Goal: Task Accomplishment & Management: Complete application form

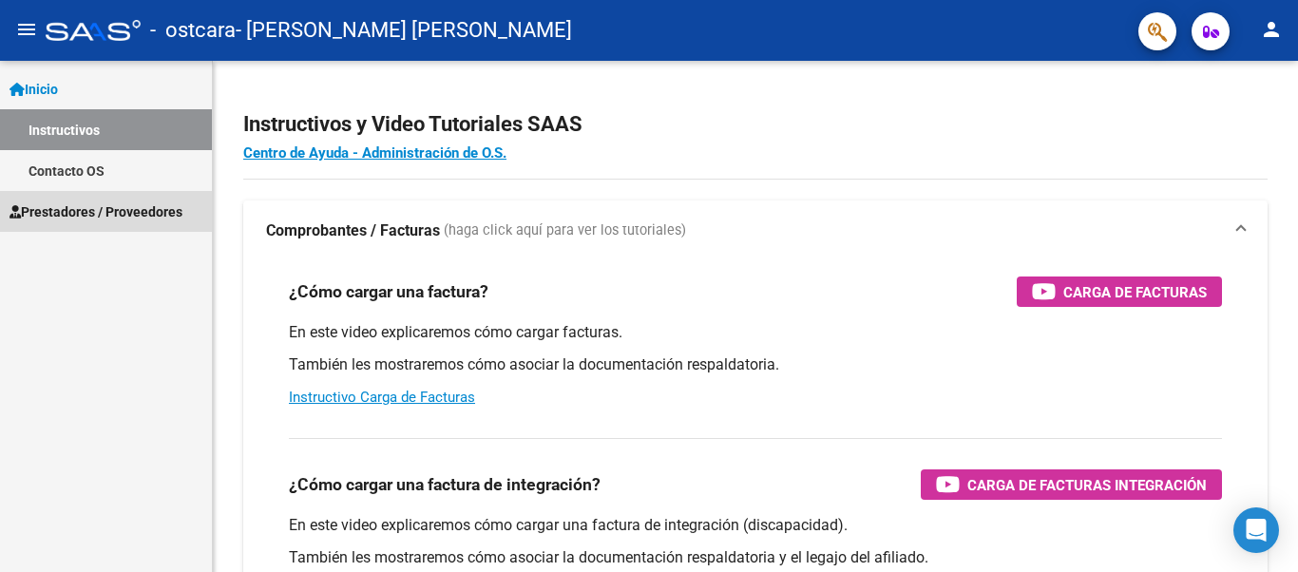
click at [84, 206] on span "Prestadores / Proveedores" at bounding box center [95, 211] width 173 height 21
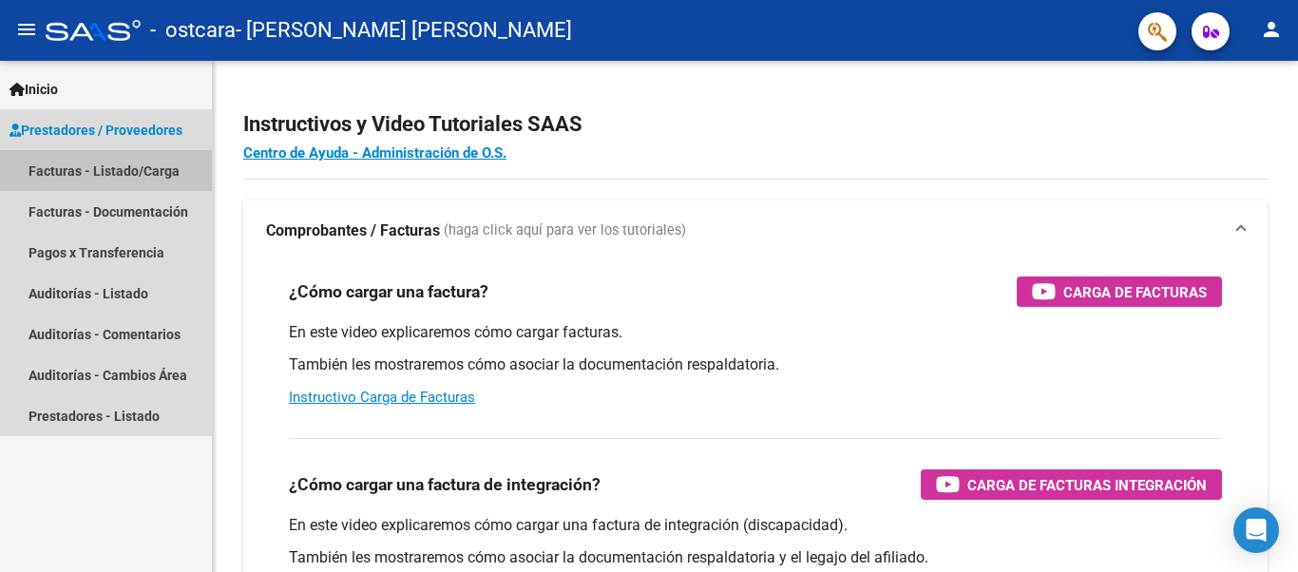
click at [110, 172] on link "Facturas - Listado/Carga" at bounding box center [106, 170] width 212 height 41
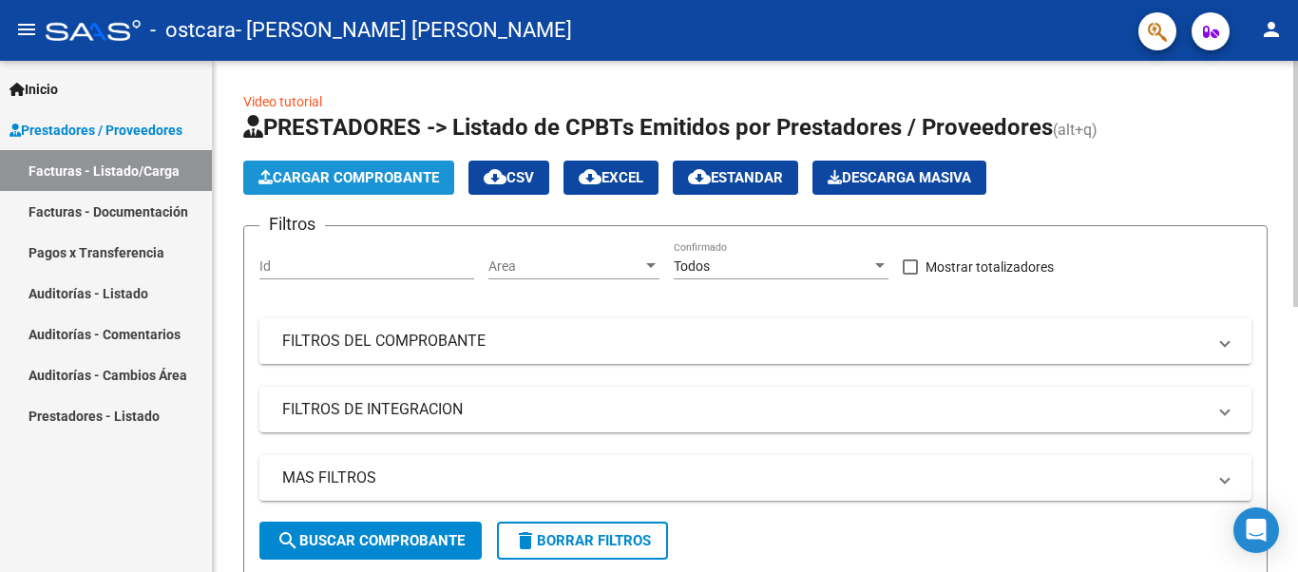
click at [332, 176] on span "Cargar Comprobante" at bounding box center [348, 177] width 180 height 17
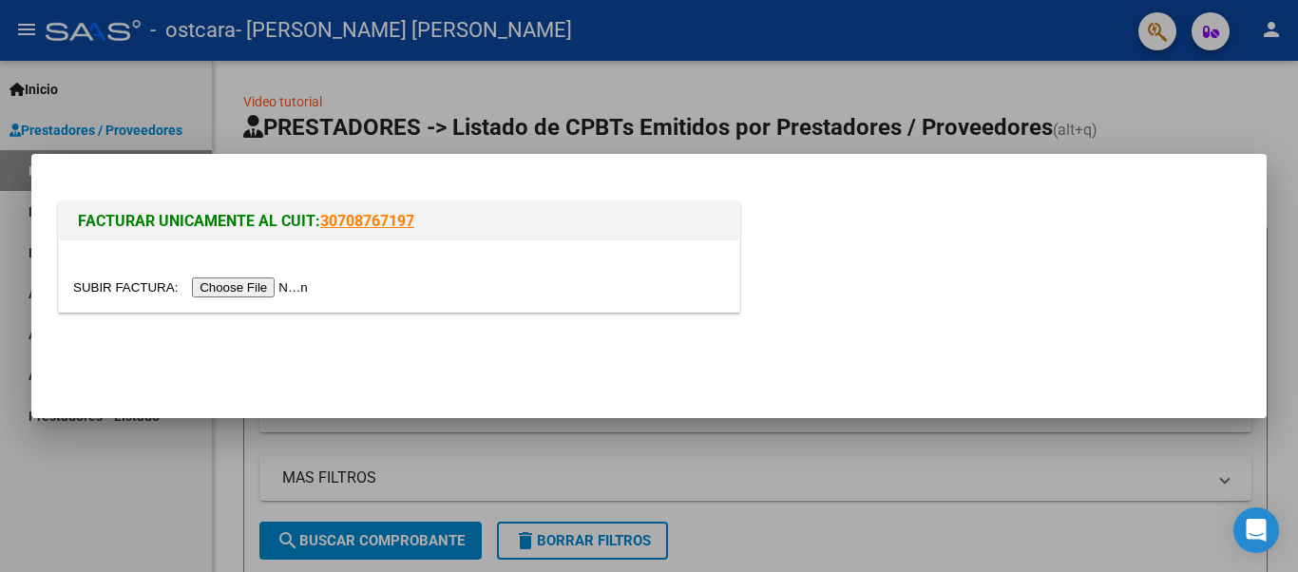
click at [210, 289] on input "file" at bounding box center [193, 287] width 240 height 20
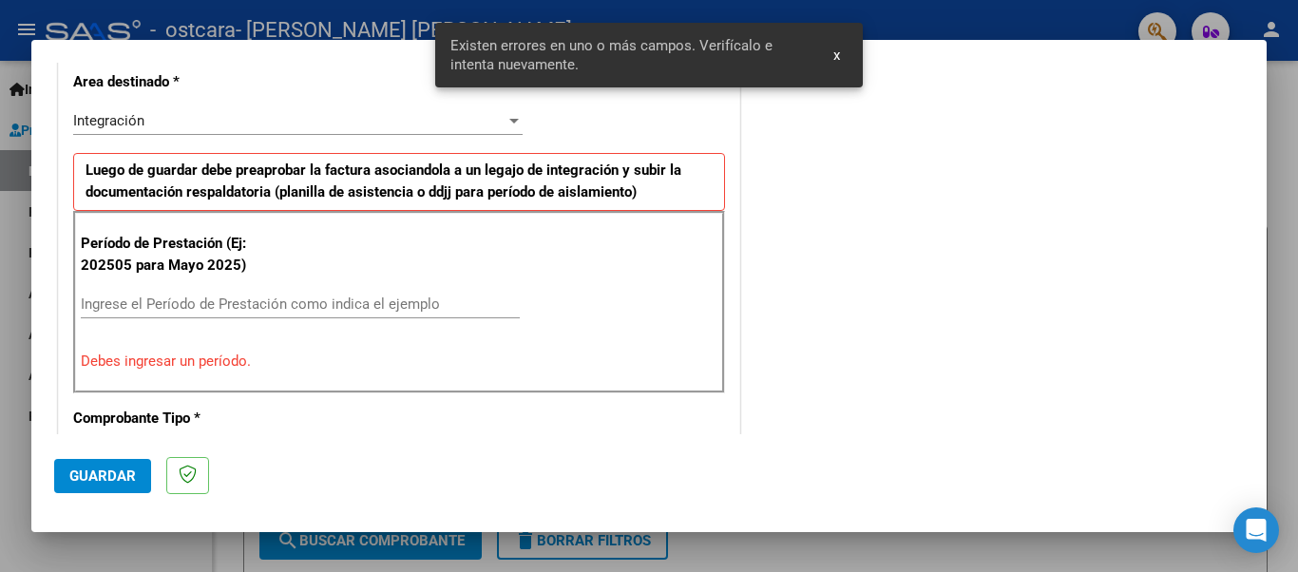
scroll to position [475, 0]
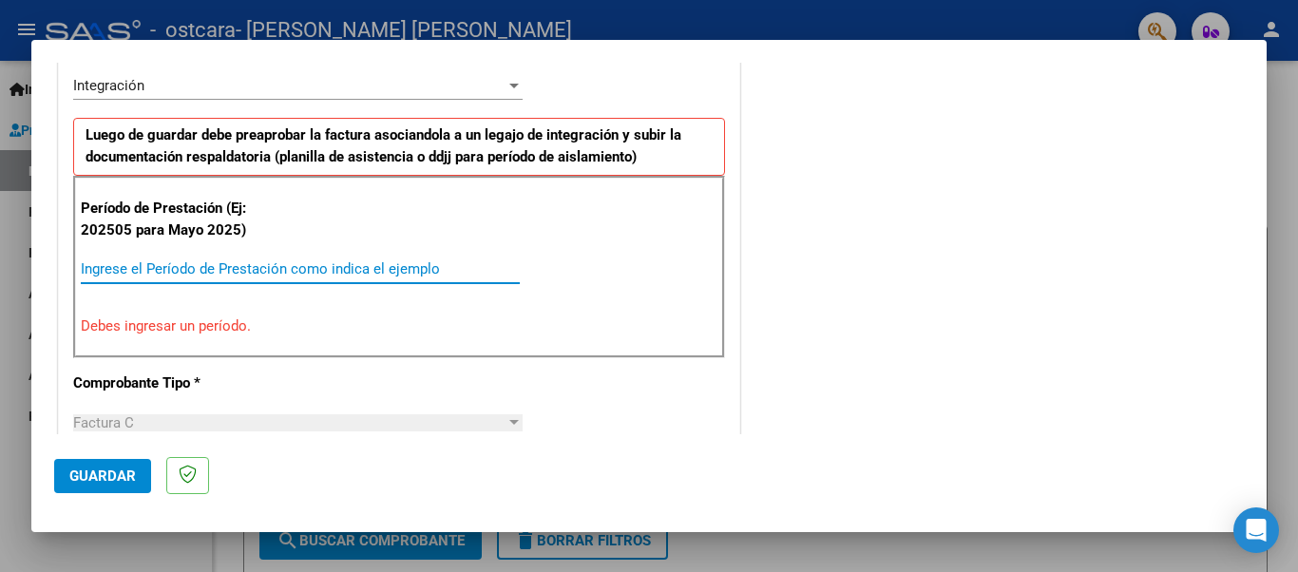
click at [143, 275] on input "Ingrese el Período de Prestación como indica el ejemplo" at bounding box center [300, 268] width 439 height 17
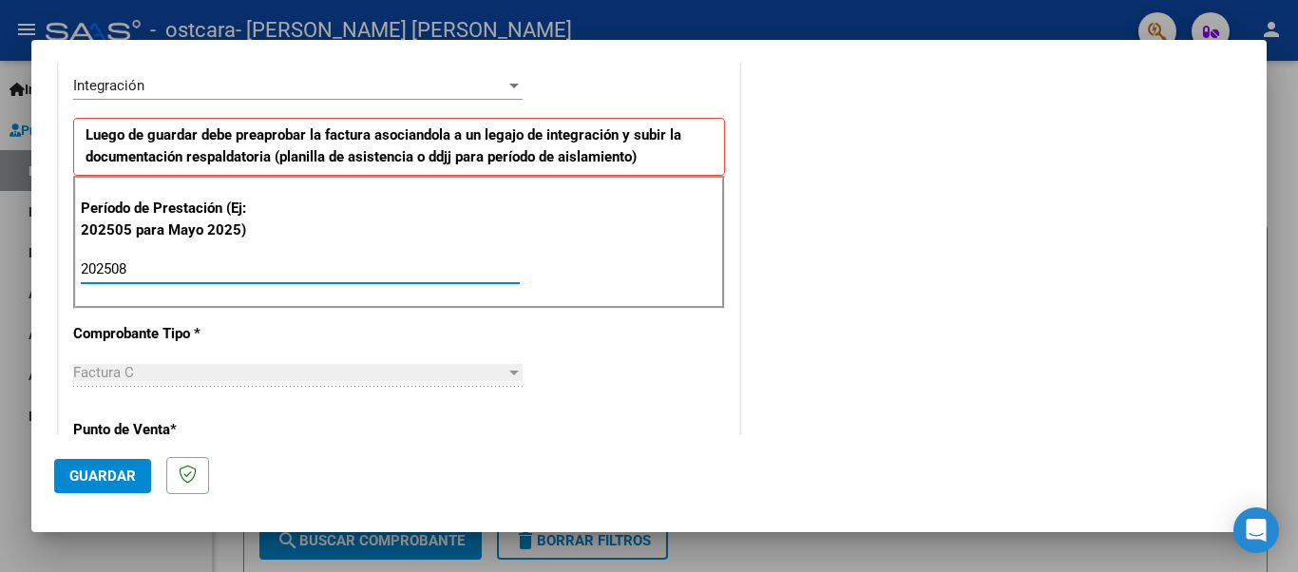
type input "202508"
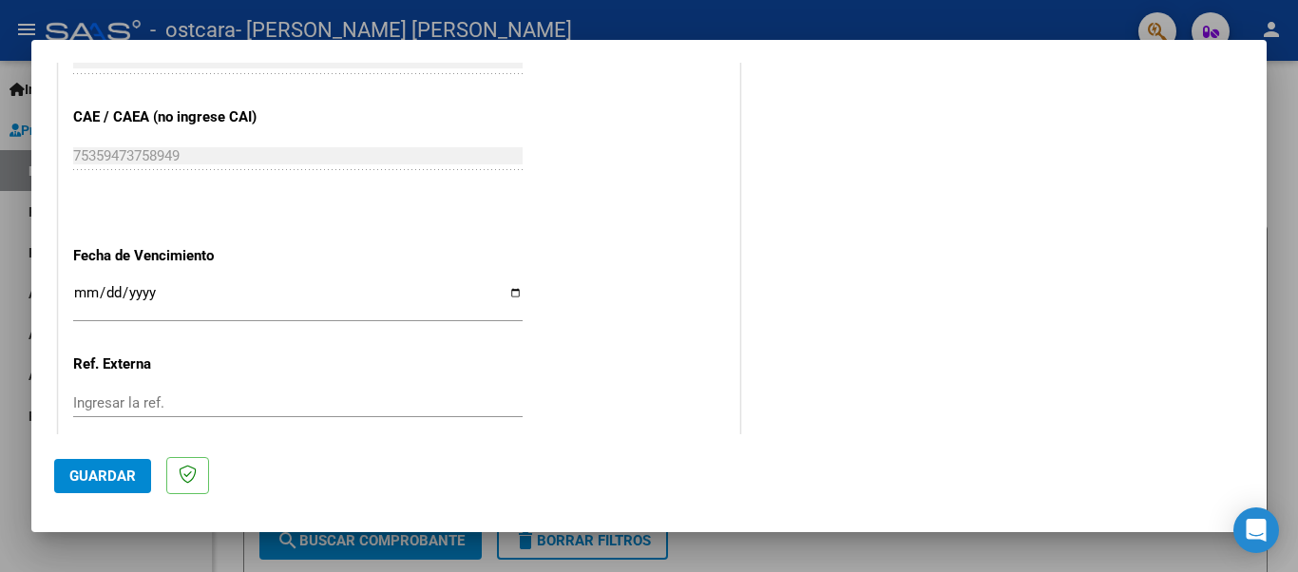
scroll to position [1175, 0]
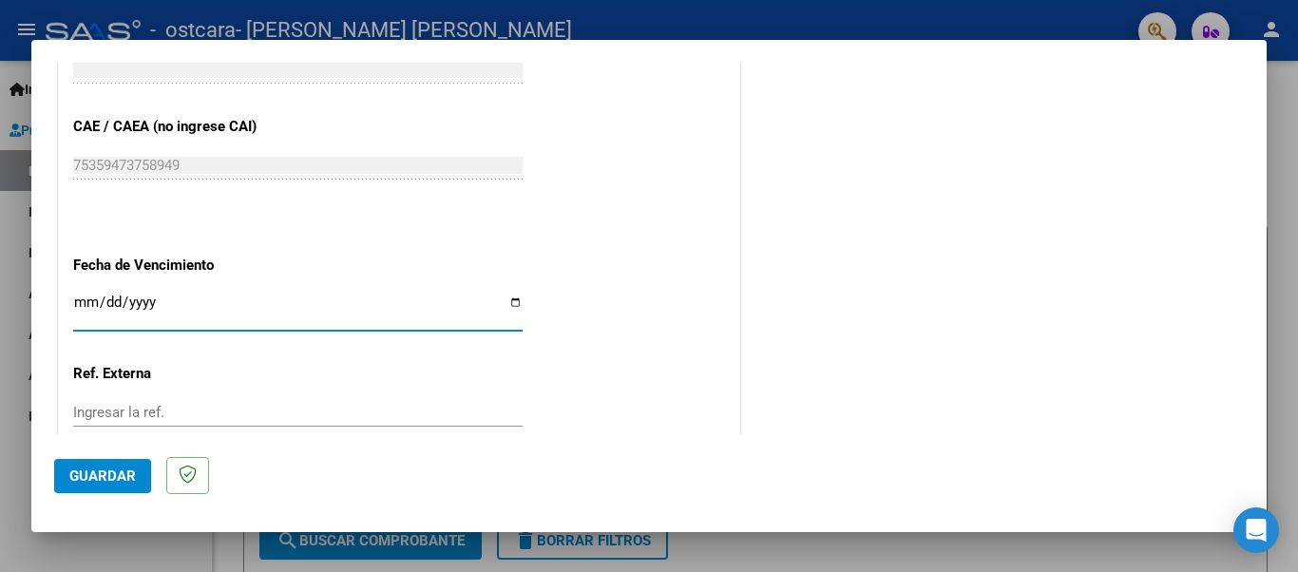
click at [507, 295] on input "Ingresar la fecha" at bounding box center [297, 309] width 449 height 30
type input "[DATE]"
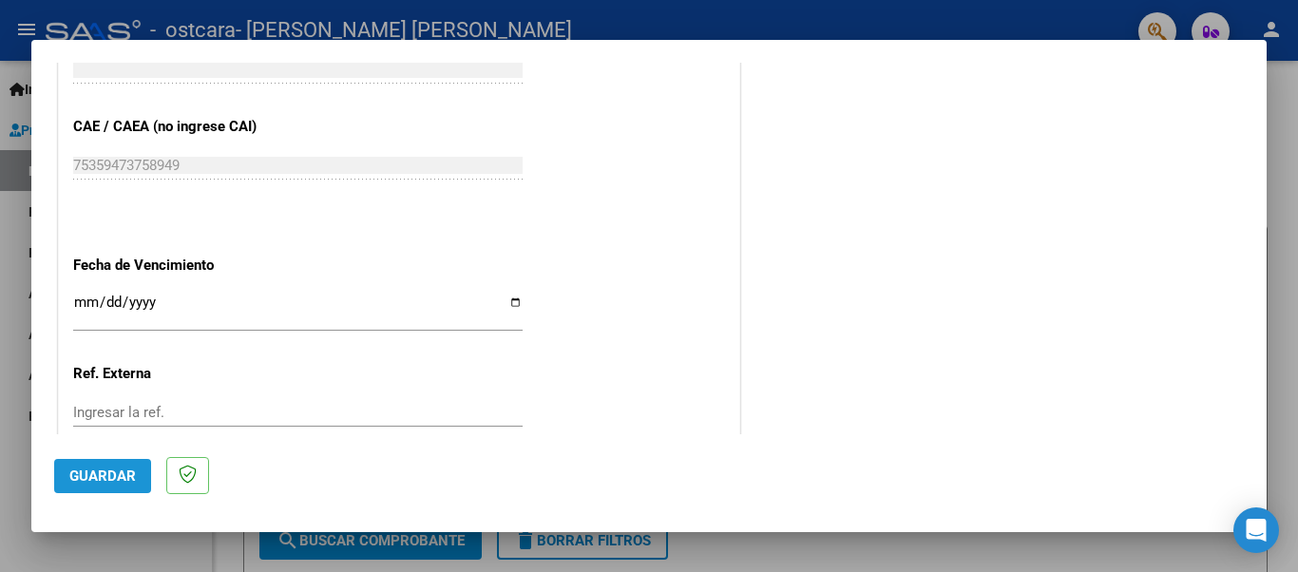
click at [106, 480] on span "Guardar" at bounding box center [102, 475] width 66 height 17
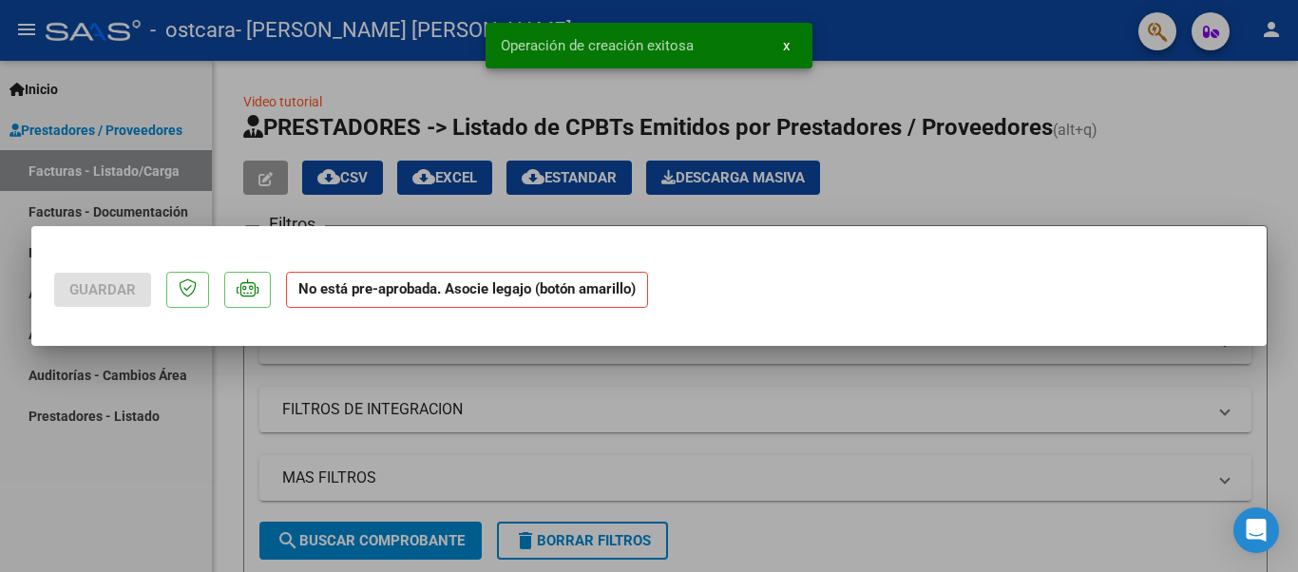
scroll to position [0, 0]
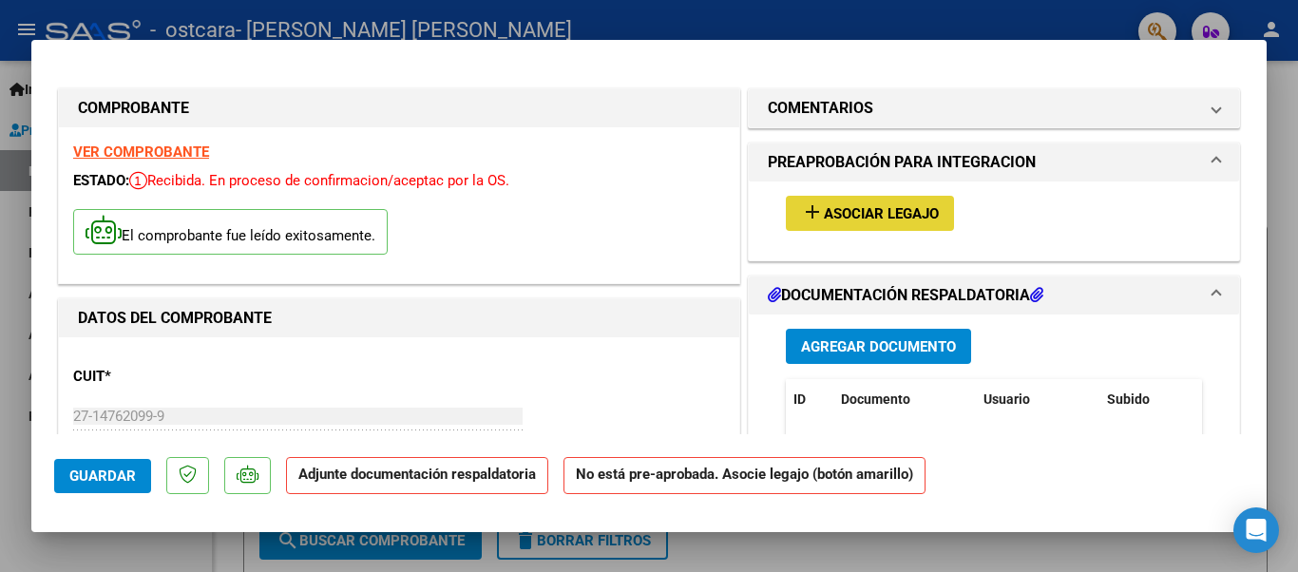
click at [879, 212] on span "Asociar Legajo" at bounding box center [881, 213] width 115 height 17
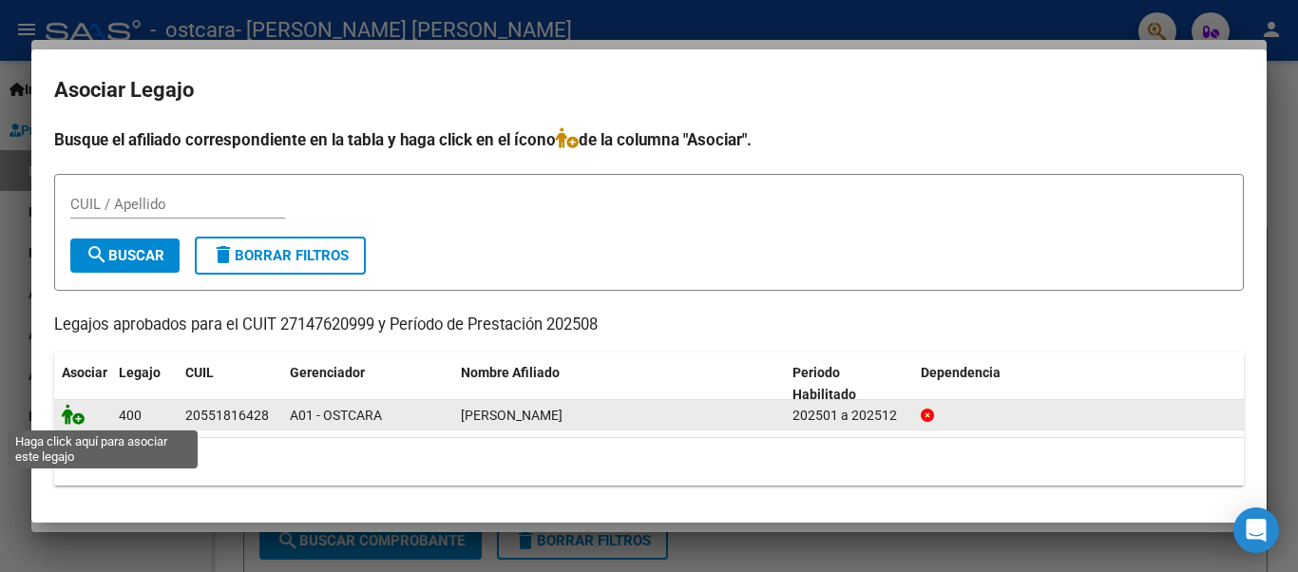
click at [68, 412] on icon at bounding box center [73, 414] width 23 height 21
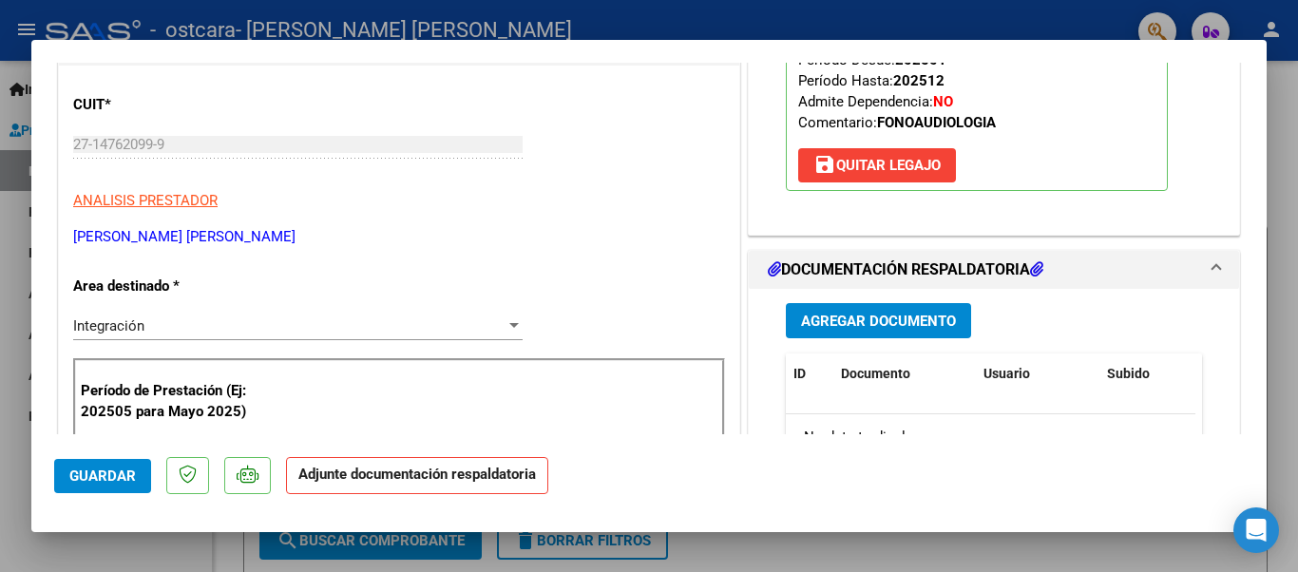
scroll to position [342, 0]
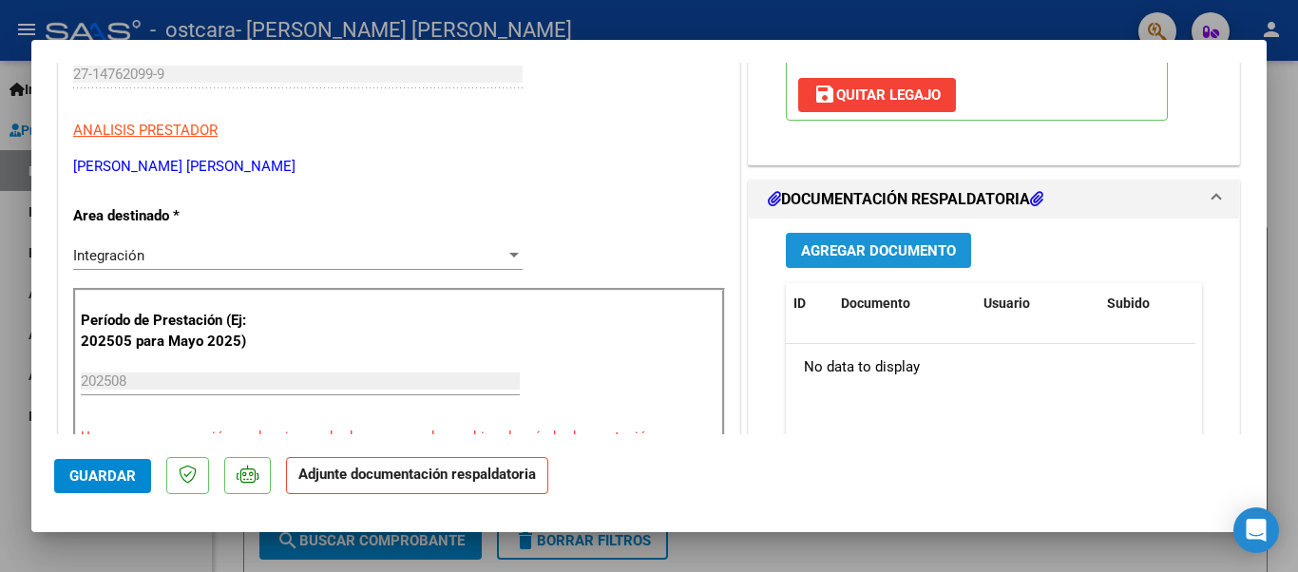
click at [903, 248] on span "Agregar Documento" at bounding box center [878, 250] width 155 height 17
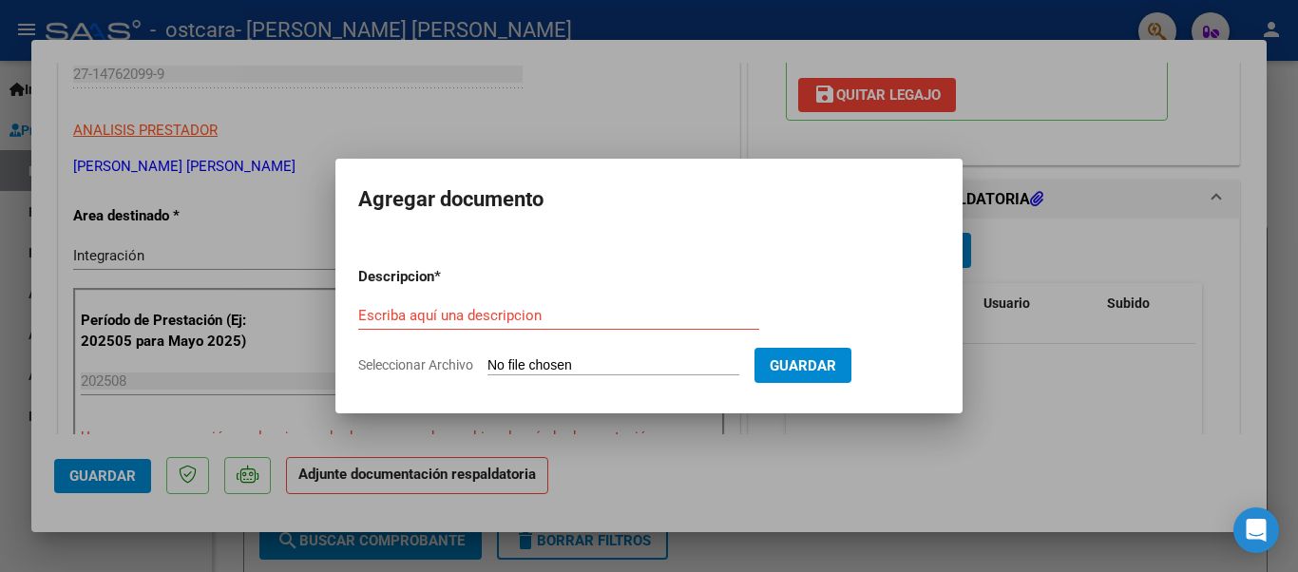
click at [449, 305] on div "Escriba aquí una descripcion" at bounding box center [558, 315] width 401 height 28
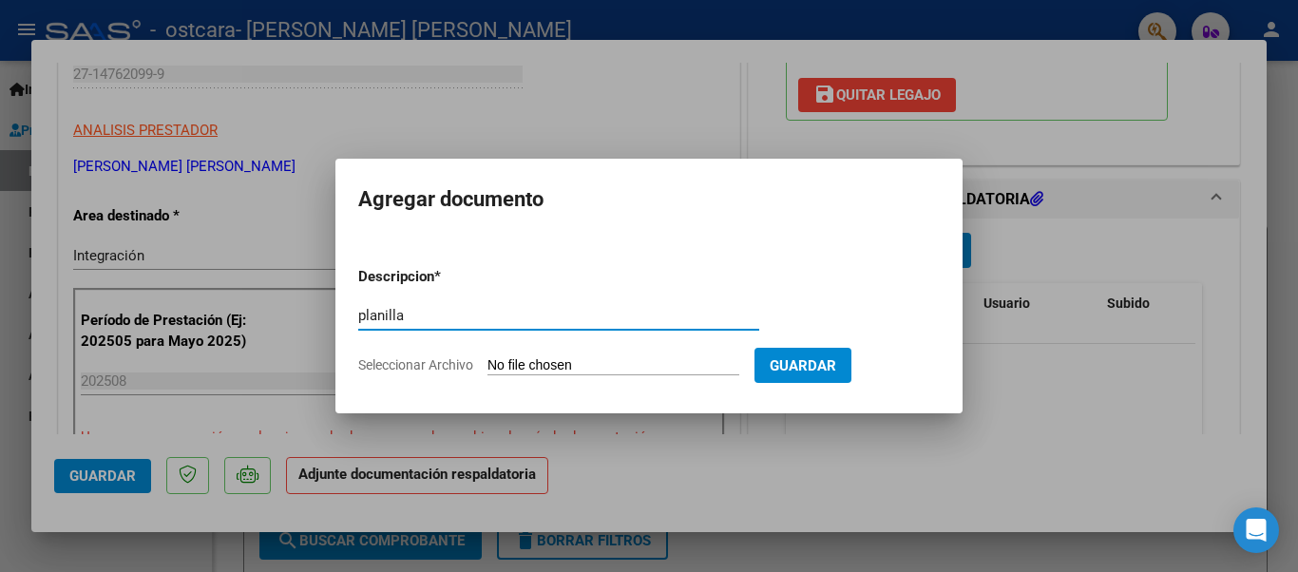
type input "planilla de asistencia"
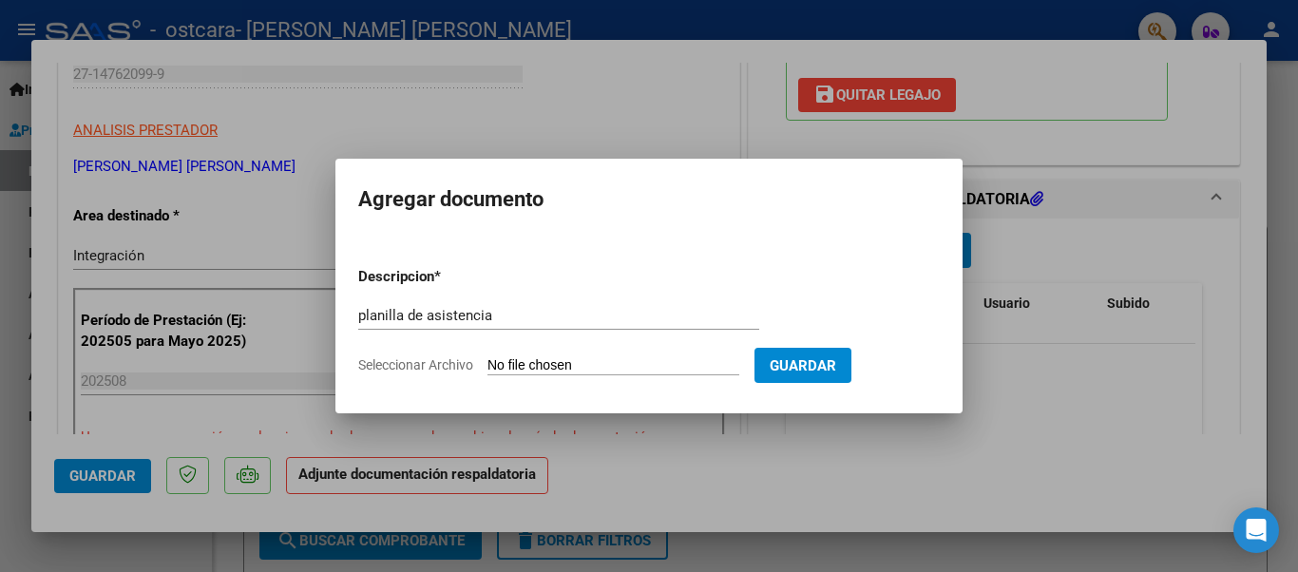
click at [429, 359] on span "Seleccionar Archivo" at bounding box center [415, 364] width 115 height 15
click at [487, 359] on input "Seleccionar Archivo" at bounding box center [613, 366] width 252 height 18
type input "C:\fakepath\PLANILLA ASISTENCIA [DATE] [PERSON_NAME] PDF.pdf"
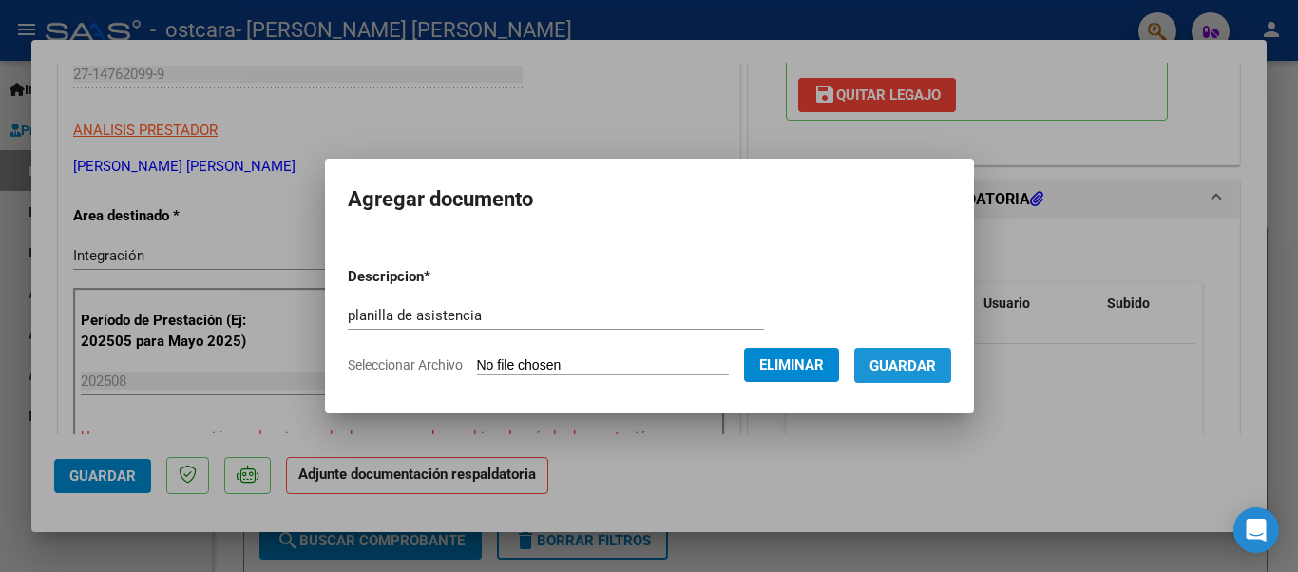
click at [921, 361] on span "Guardar" at bounding box center [902, 365] width 66 height 17
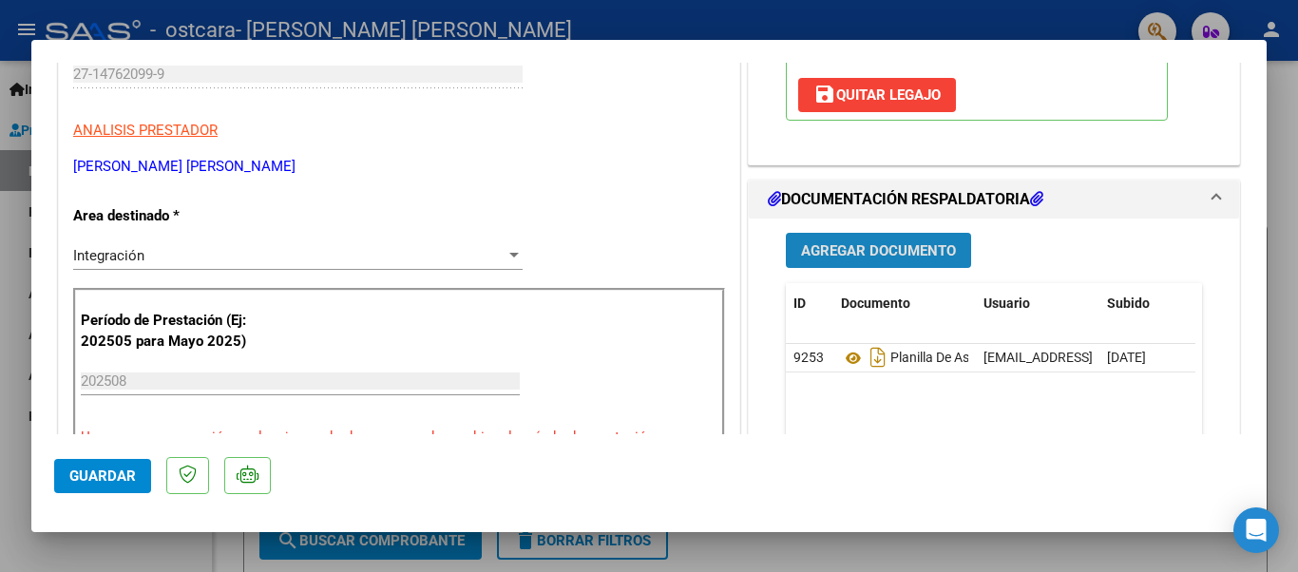
click at [883, 249] on span "Agregar Documento" at bounding box center [878, 250] width 155 height 17
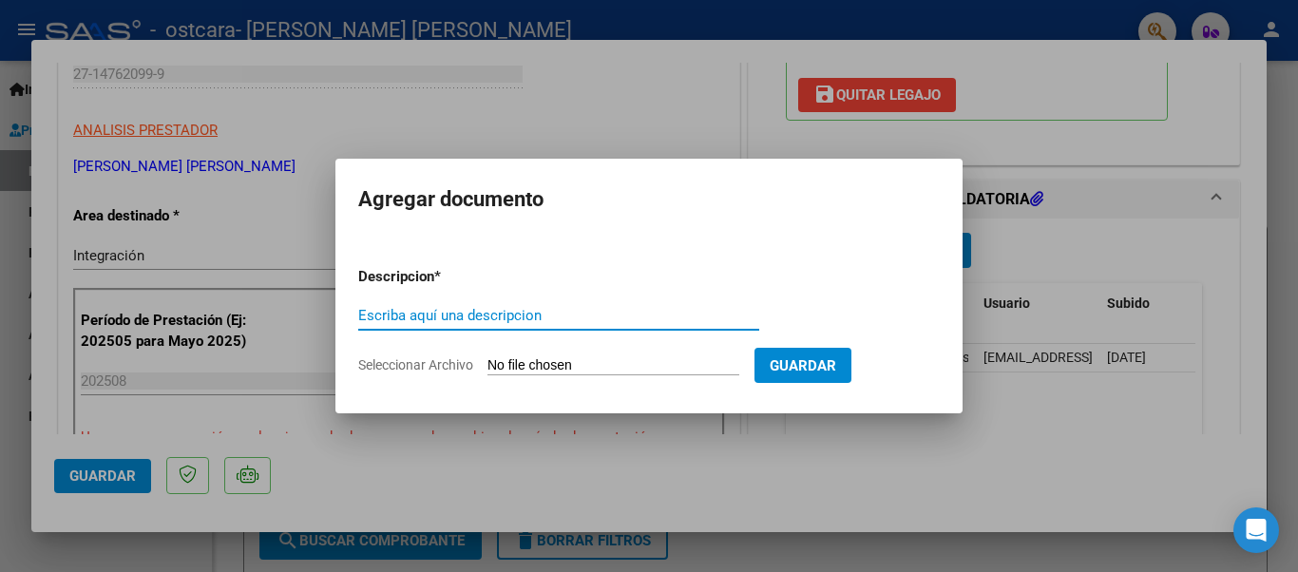
click at [390, 315] on input "Escriba aquí una descripcion" at bounding box center [558, 315] width 401 height 17
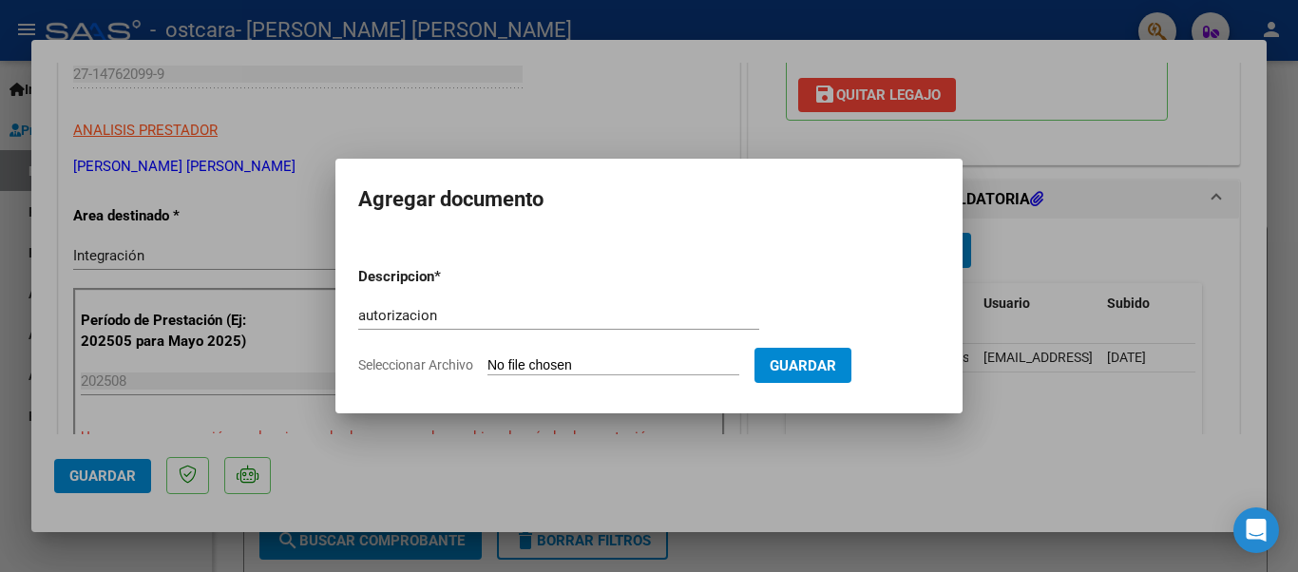
click at [389, 366] on span "Seleccionar Archivo" at bounding box center [415, 364] width 115 height 15
click at [487, 366] on input "Seleccionar Archivo" at bounding box center [613, 366] width 252 height 18
click at [439, 317] on input "autorizacion" at bounding box center [558, 315] width 401 height 17
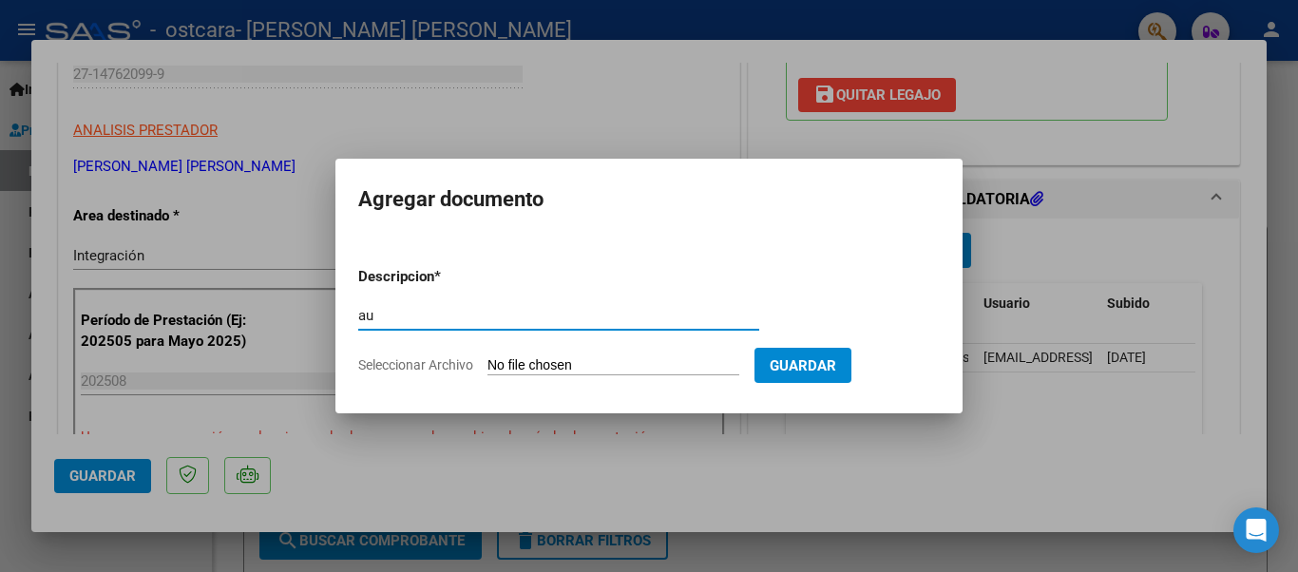
type input "a"
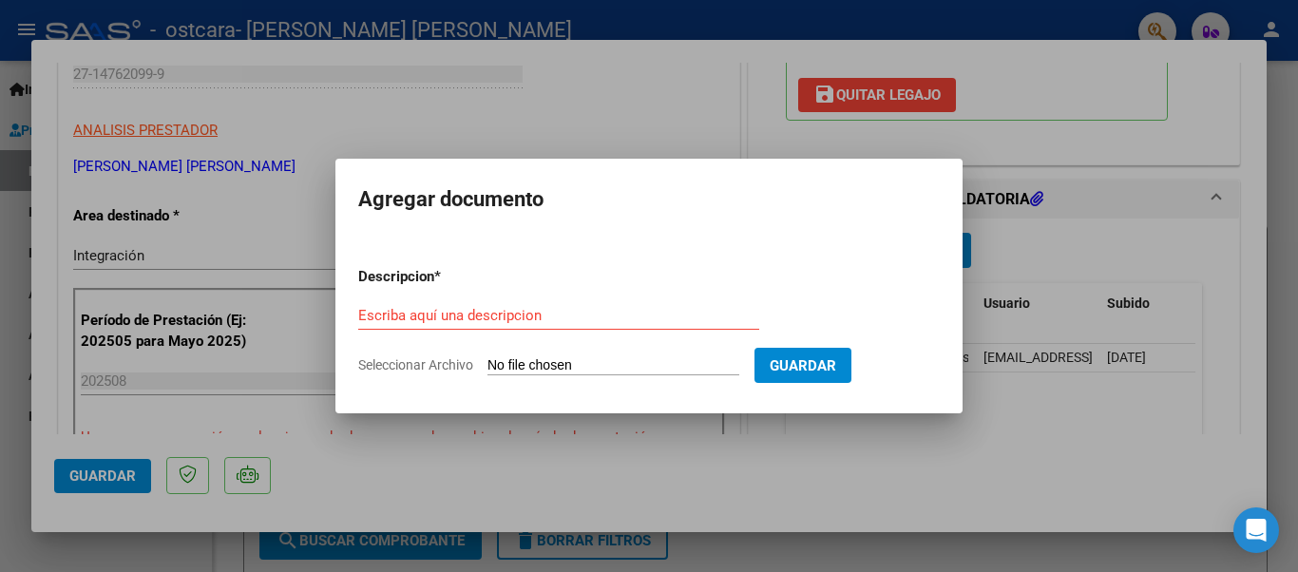
click at [500, 111] on div at bounding box center [649, 286] width 1298 height 572
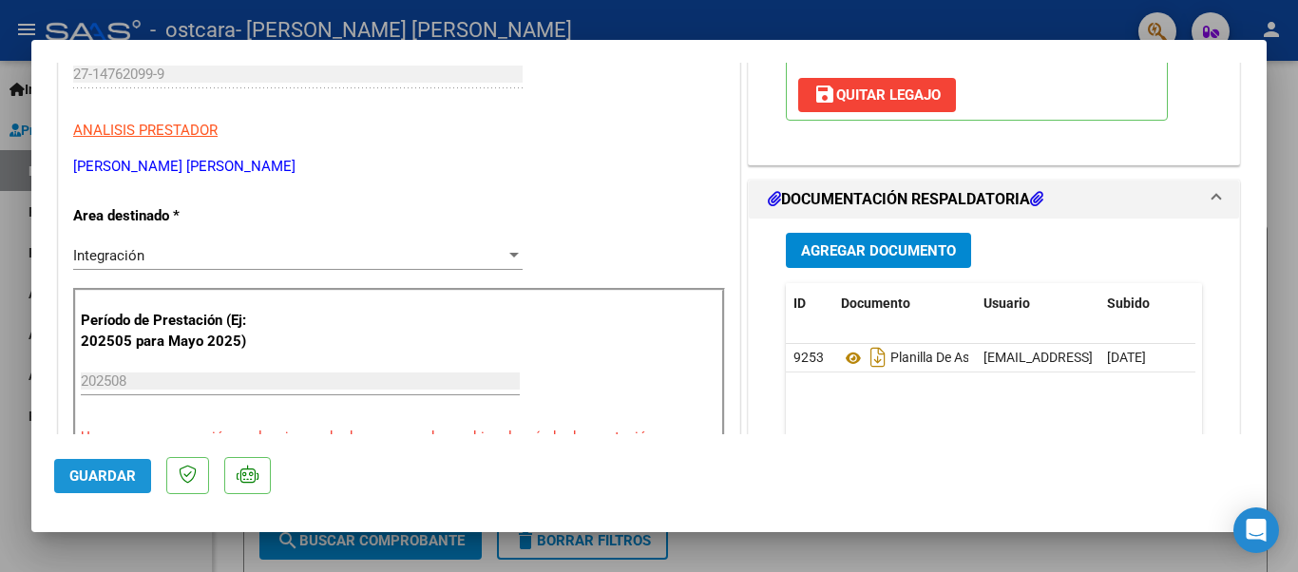
click at [97, 467] on span "Guardar" at bounding box center [102, 475] width 66 height 17
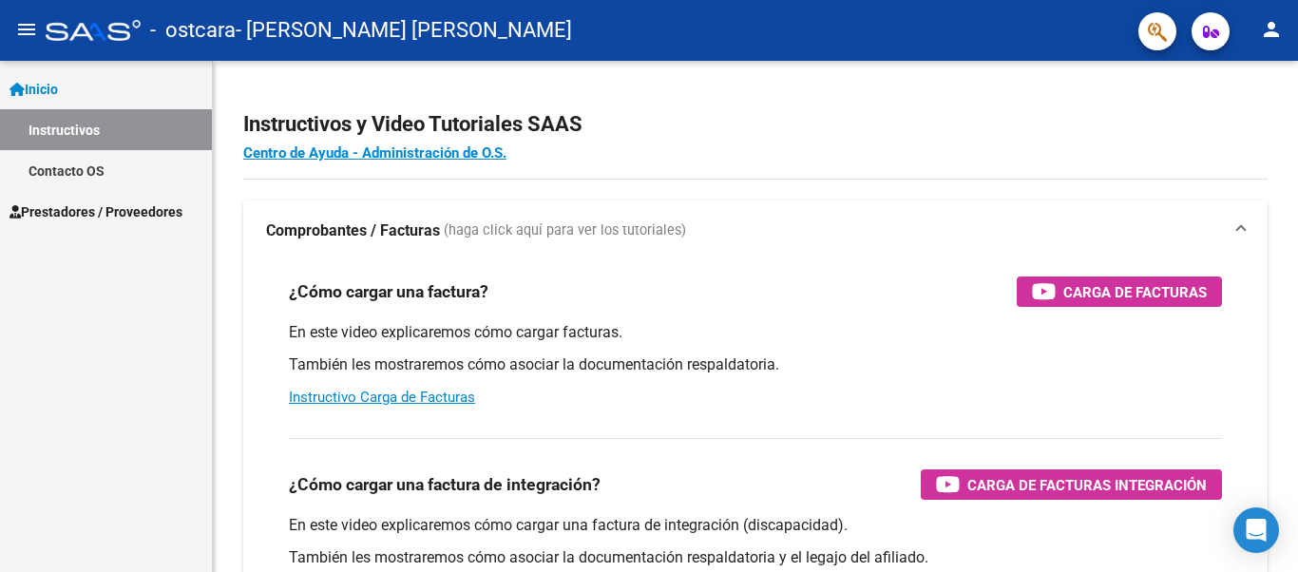
click at [82, 214] on span "Prestadores / Proveedores" at bounding box center [95, 211] width 173 height 21
click at [91, 209] on span "Prestadores / Proveedores" at bounding box center [95, 211] width 173 height 21
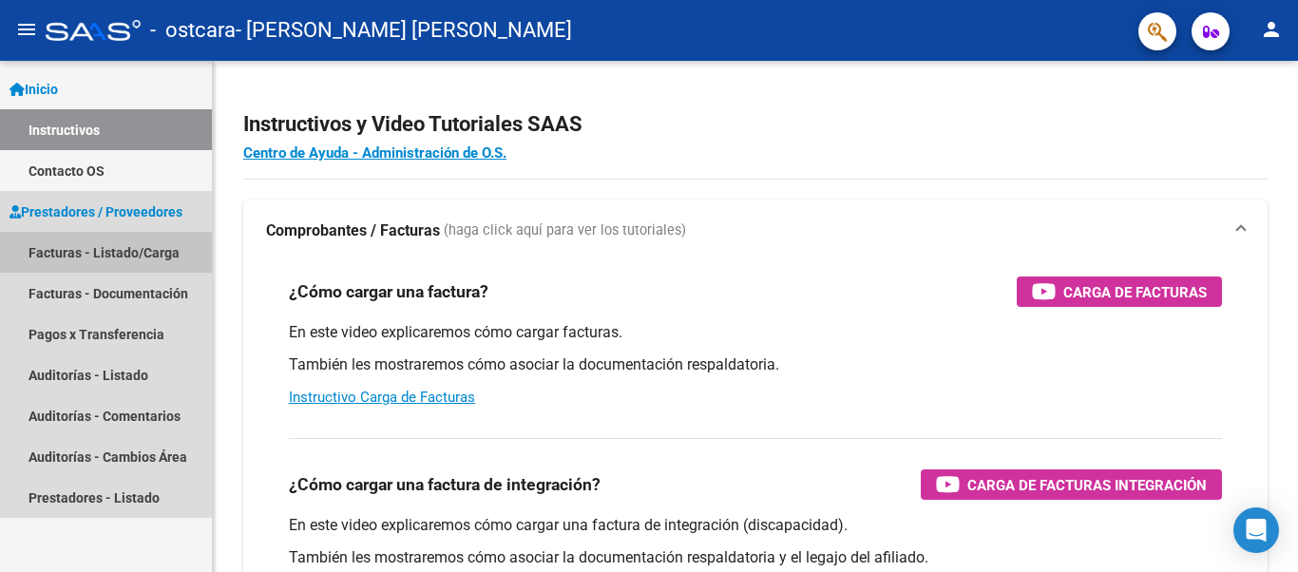
click at [81, 245] on link "Facturas - Listado/Carga" at bounding box center [106, 252] width 212 height 41
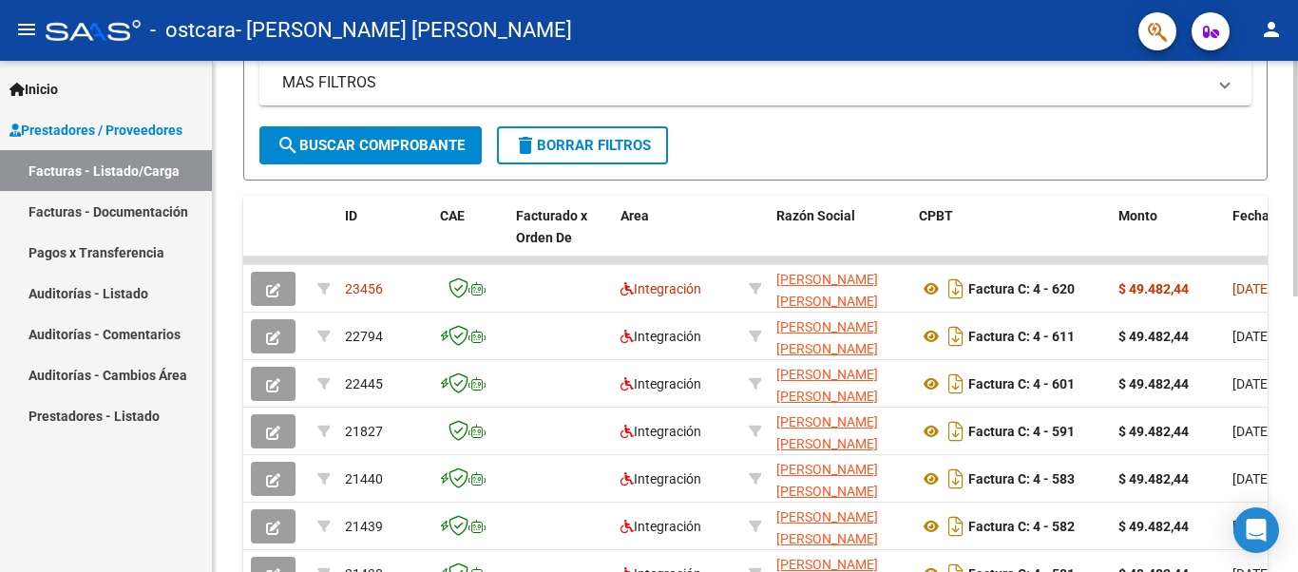
scroll to position [406, 0]
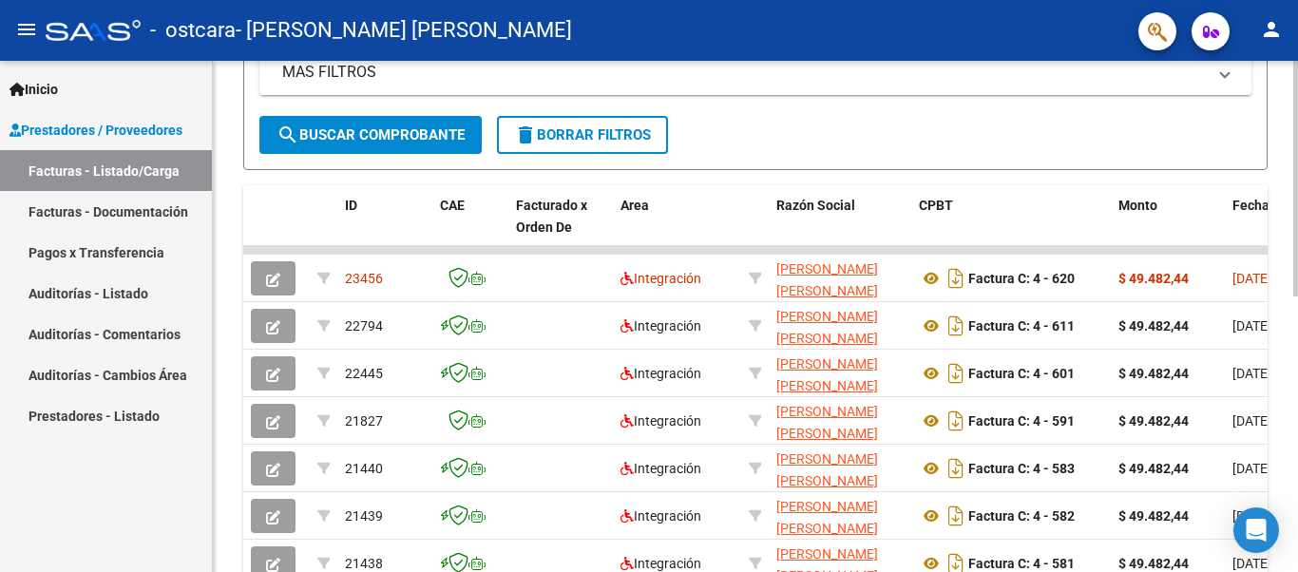
click at [1290, 347] on div "Video tutorial PRESTADORES -> Listado de CPBTs Emitidos por Prestadores / Prove…" at bounding box center [758, 202] width 1090 height 1094
